Goal: Task Accomplishment & Management: Manage account settings

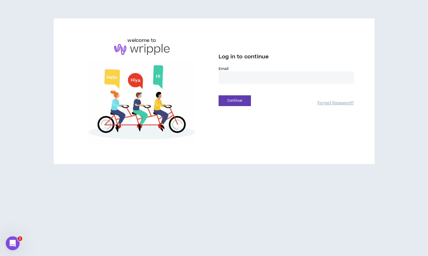
click at [235, 74] on input "email" at bounding box center [286, 77] width 135 height 12
type input "**********"
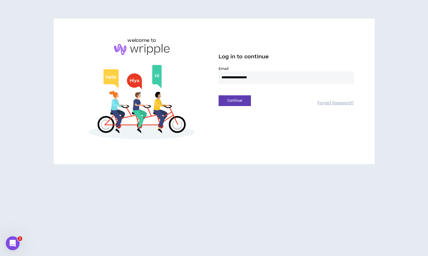
click at [219, 95] on button "Continue" at bounding box center [235, 100] width 32 height 11
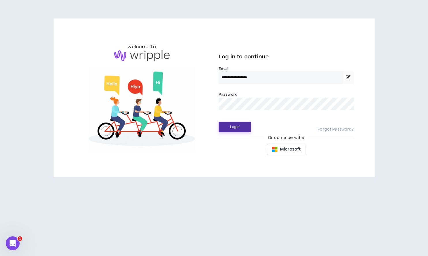
click at [232, 124] on button "Login" at bounding box center [235, 127] width 32 height 11
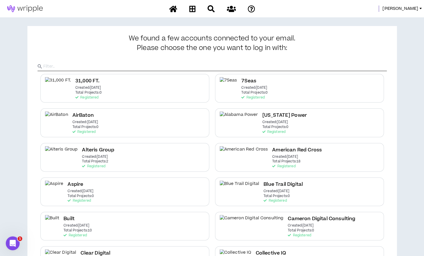
click at [154, 63] on input "text" at bounding box center [215, 66] width 344 height 9
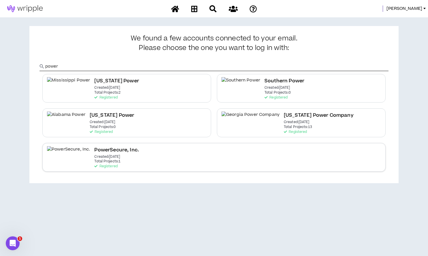
type input "power"
click at [94, 146] on h2 "PowerSecure, Inc." at bounding box center [116, 150] width 45 height 8
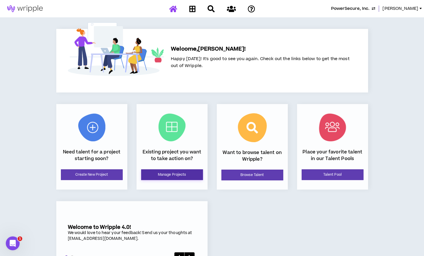
click at [169, 171] on link "Manage Projects" at bounding box center [172, 174] width 62 height 11
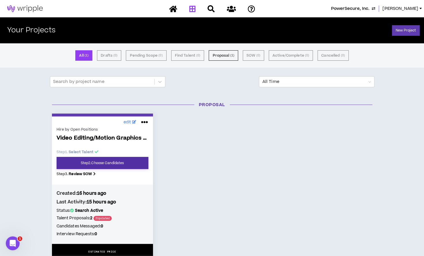
click at [105, 163] on link "Step 2 . Choose Candidates" at bounding box center [103, 163] width 92 height 12
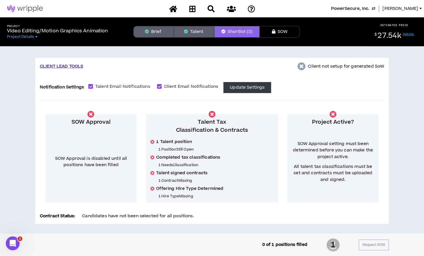
click at [368, 7] on span "PowerSecure, Inc." at bounding box center [350, 8] width 38 height 6
